Goal: Task Accomplishment & Management: Use online tool/utility

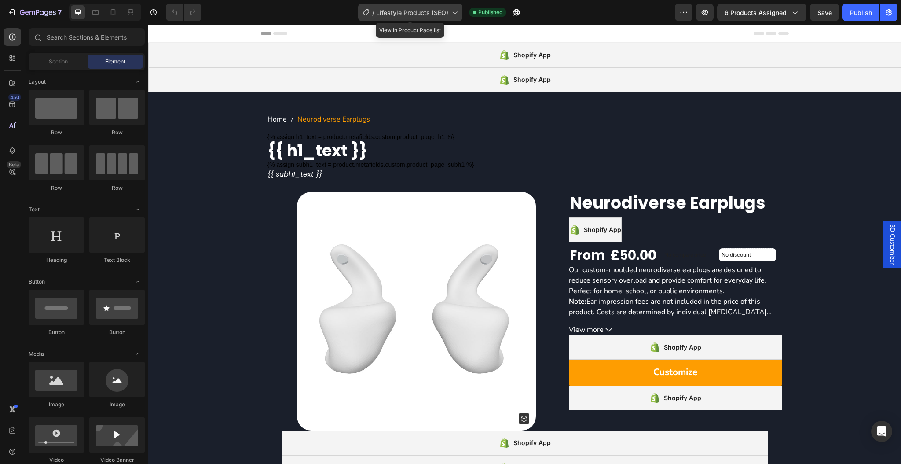
click at [417, 16] on span "Lifestyle Products (SEO)" at bounding box center [412, 12] width 72 height 9
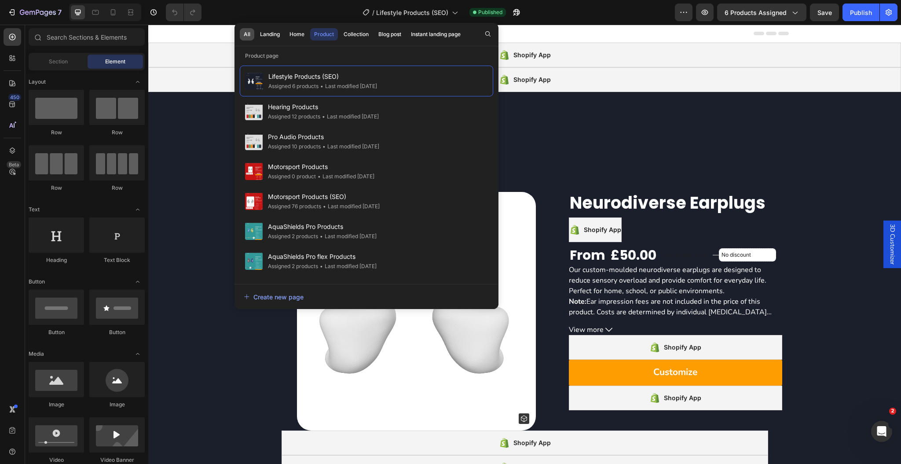
click at [256, 32] on button "All" at bounding box center [270, 34] width 28 height 12
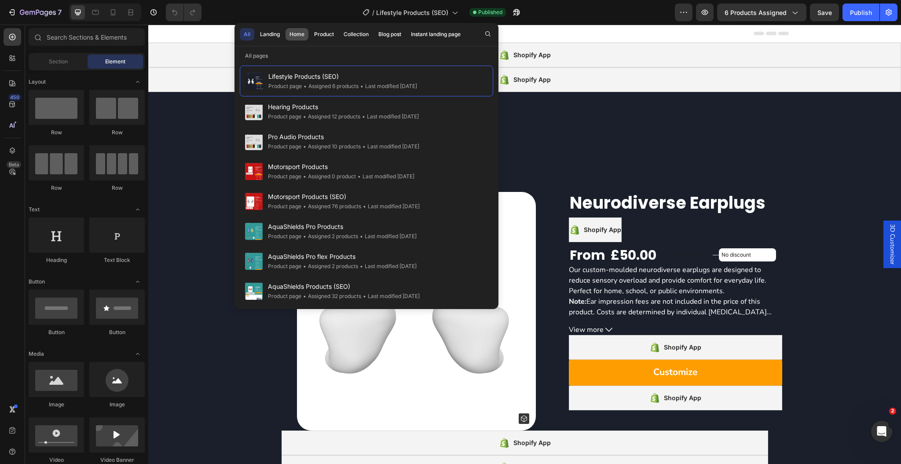
click at [303, 35] on div "Home" at bounding box center [296, 34] width 15 height 8
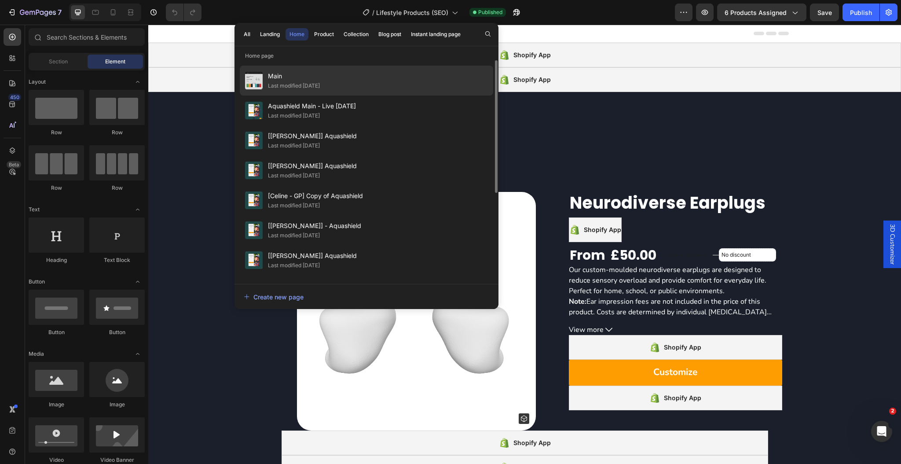
click at [320, 83] on div "Last modified [DATE]" at bounding box center [294, 85] width 52 height 9
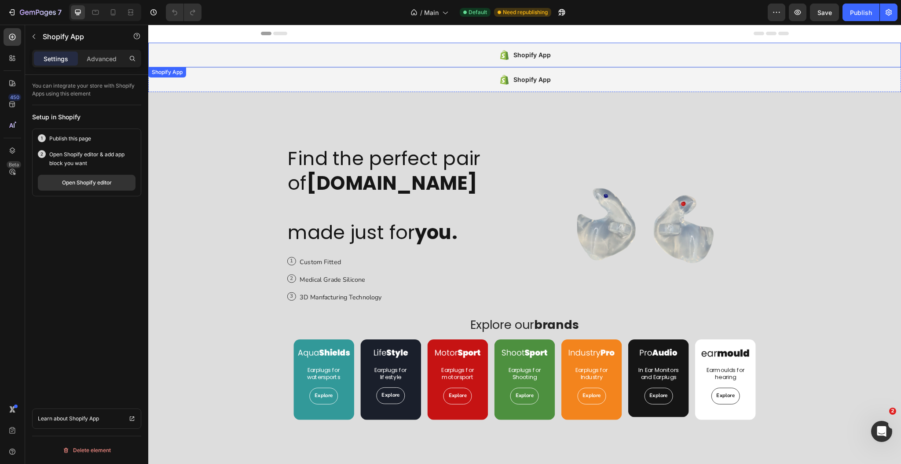
click at [421, 66] on div "Shopify App" at bounding box center [524, 55] width 753 height 25
click at [74, 183] on div "Open Shopify editor" at bounding box center [87, 183] width 50 height 8
